Goal: Find contact information: Find contact information

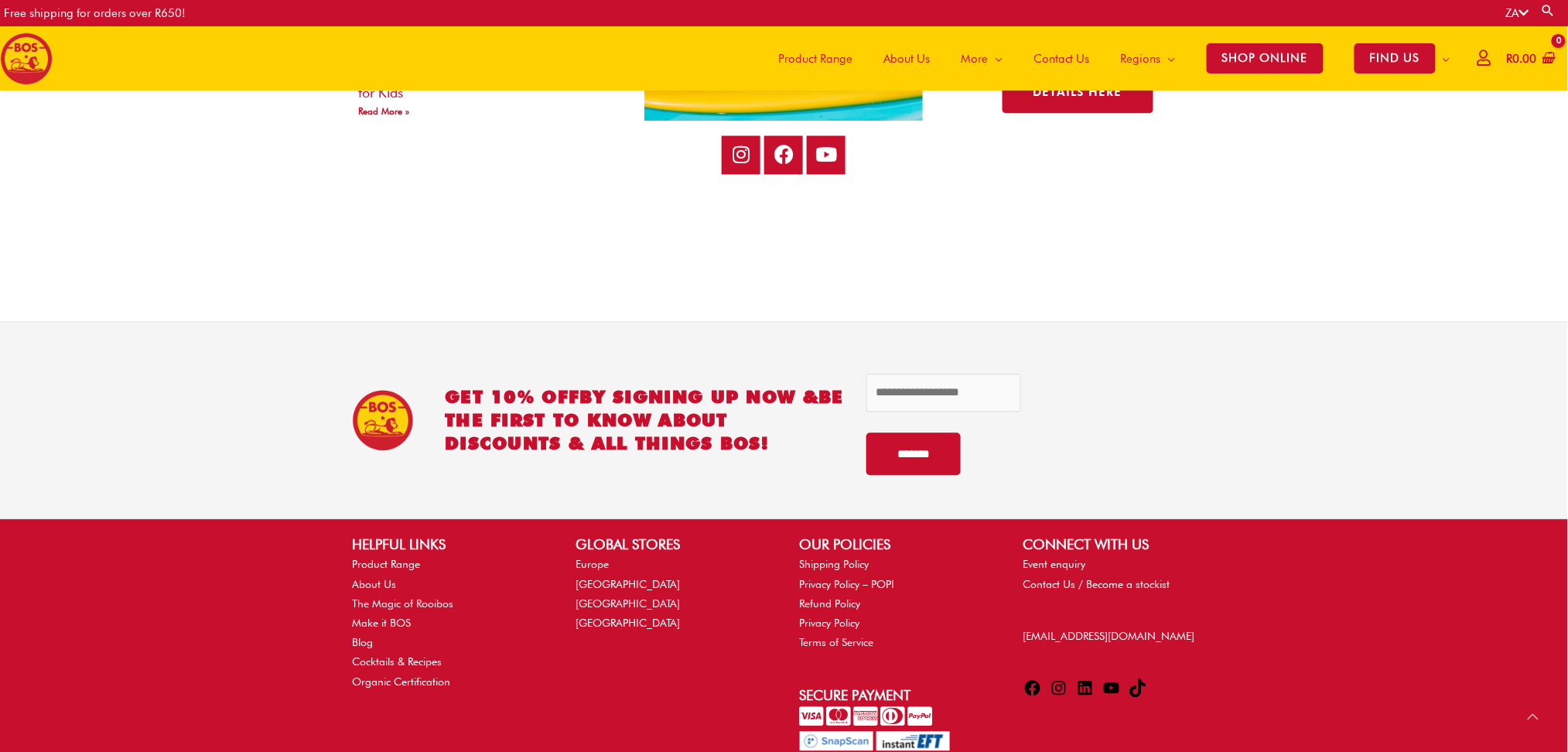
scroll to position [3171, 0]
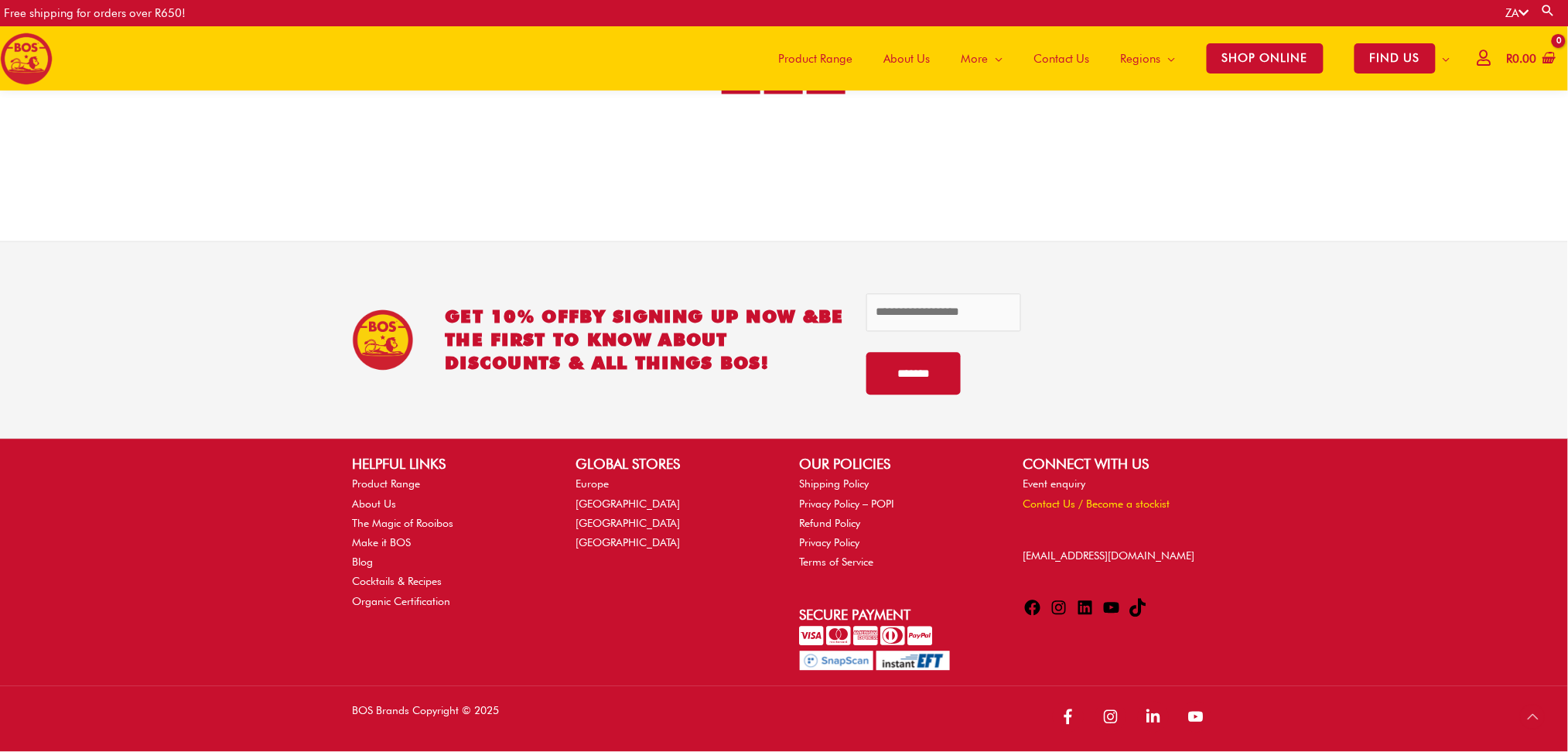
click at [1073, 500] on link "Contact Us / Become a stockist" at bounding box center [1097, 505] width 147 height 12
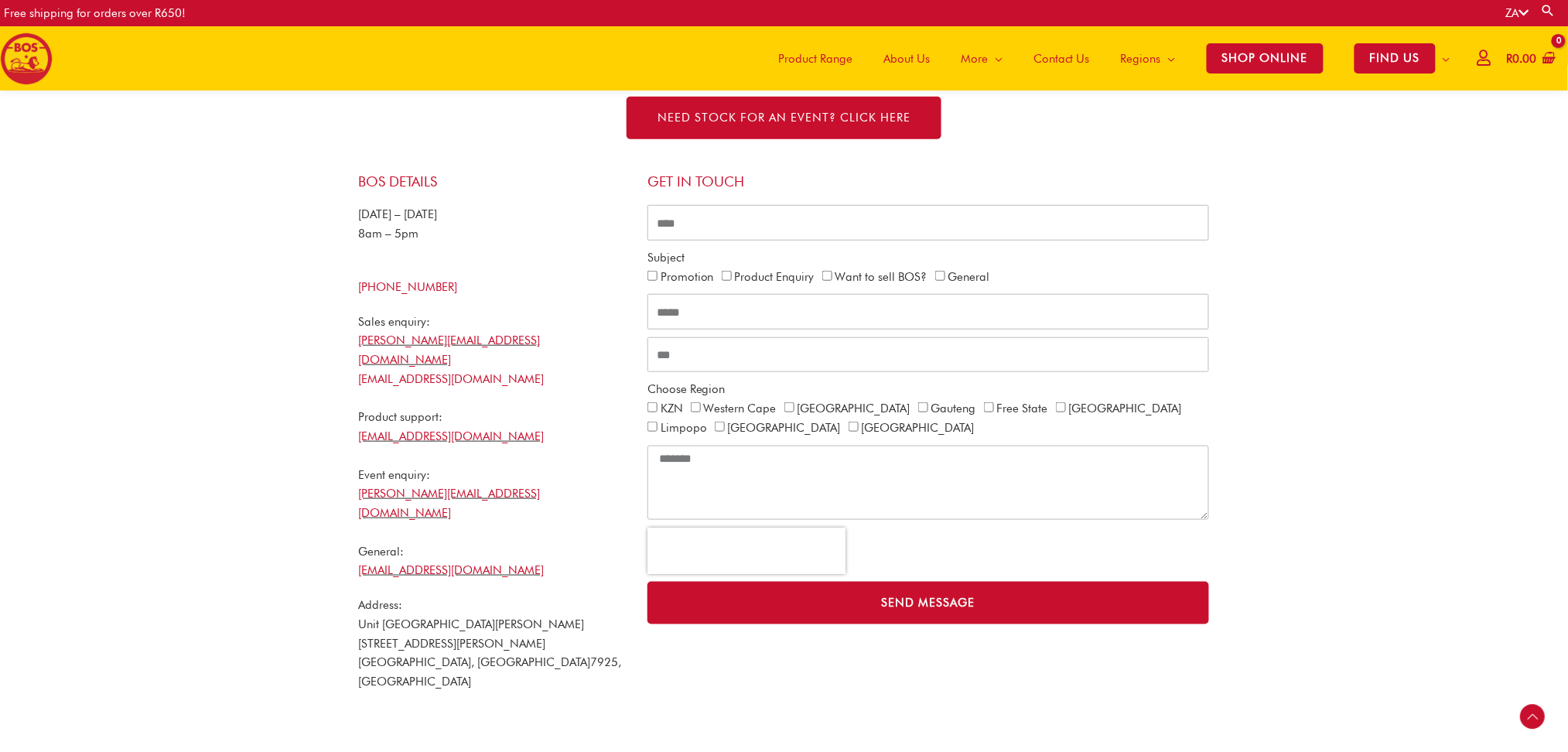
scroll to position [301, 0]
